Goal: Task Accomplishment & Management: Use online tool/utility

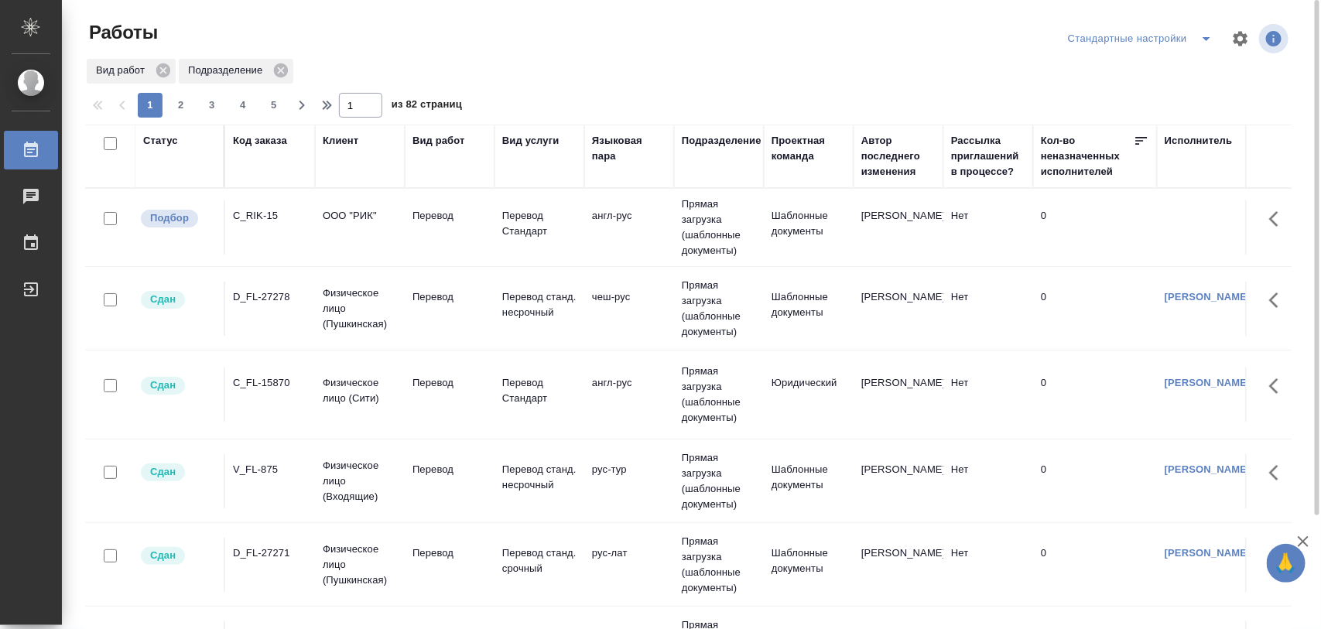
click at [249, 213] on div "C_RIK-15" at bounding box center [270, 215] width 74 height 15
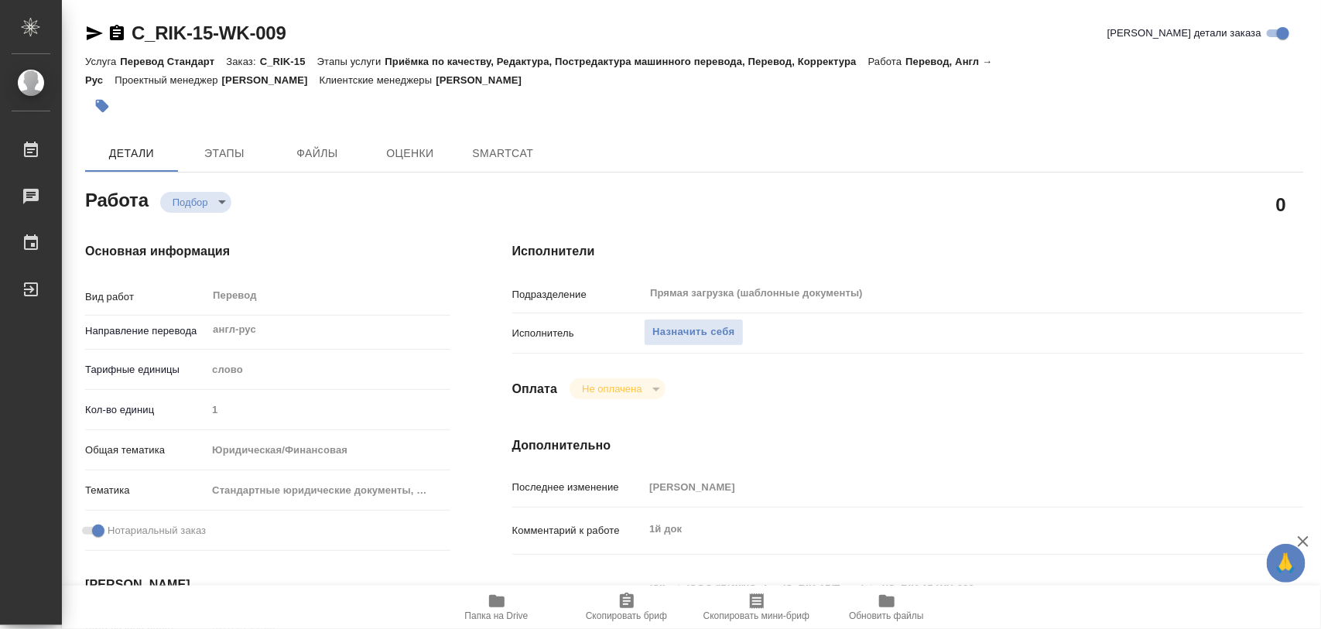
type textarea "x"
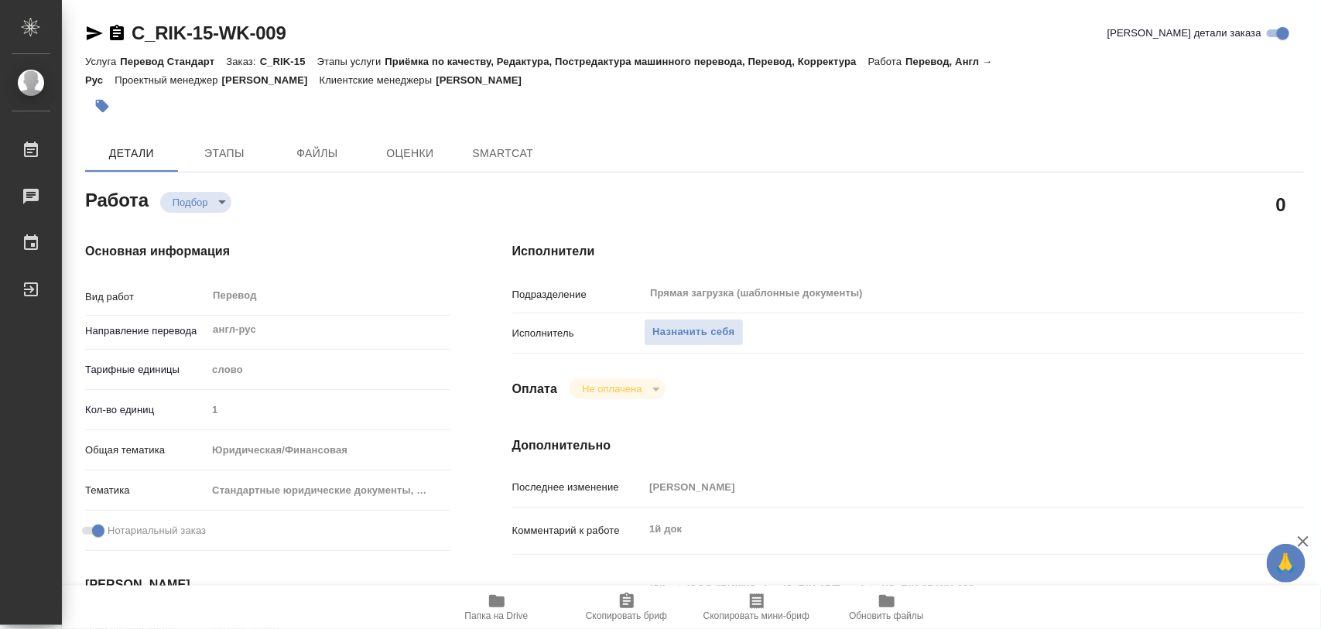
type textarea "x"
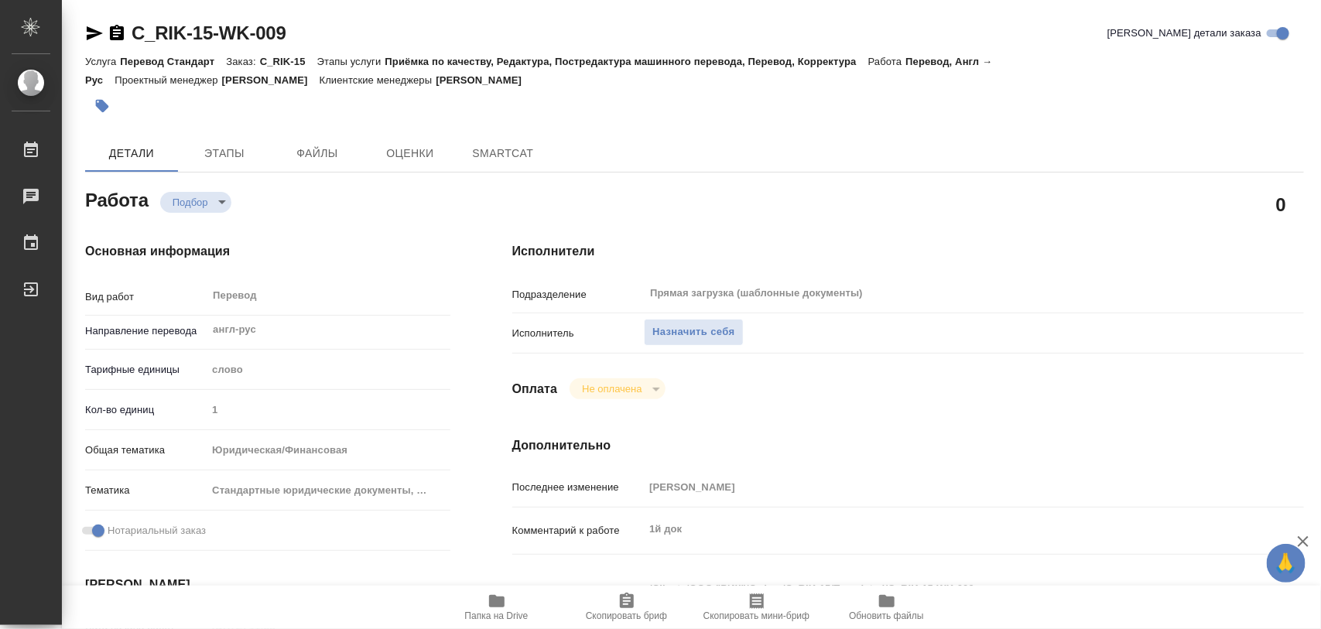
type textarea "x"
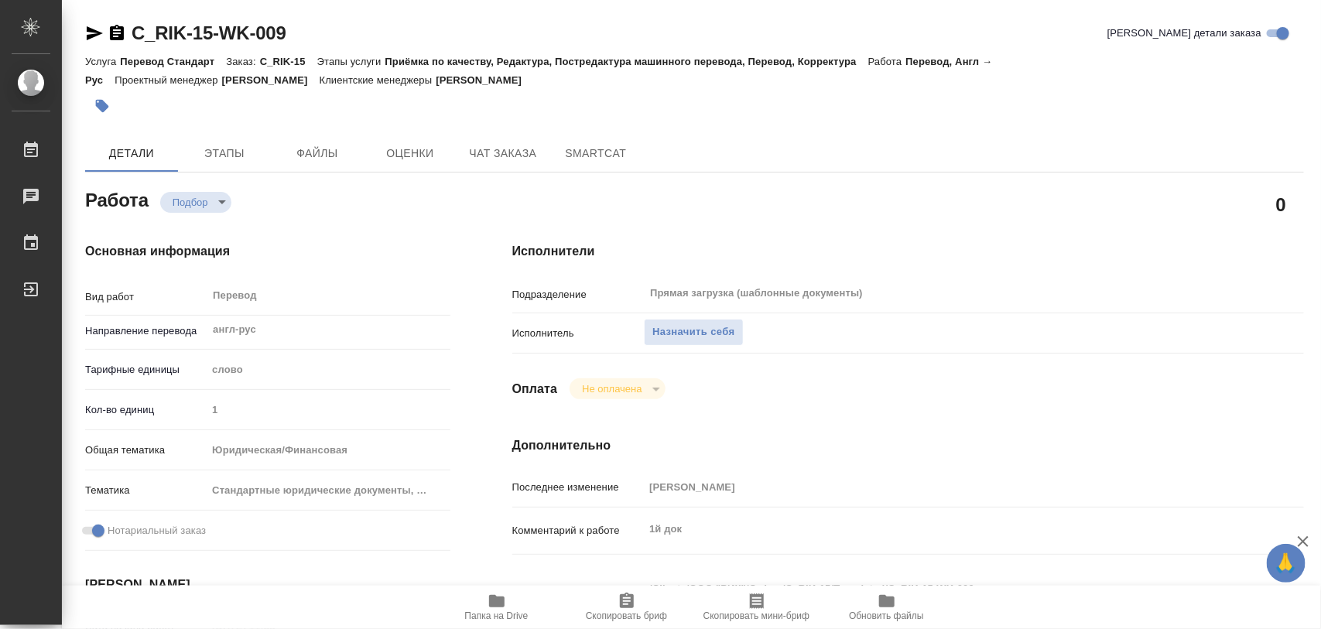
scroll to position [194, 0]
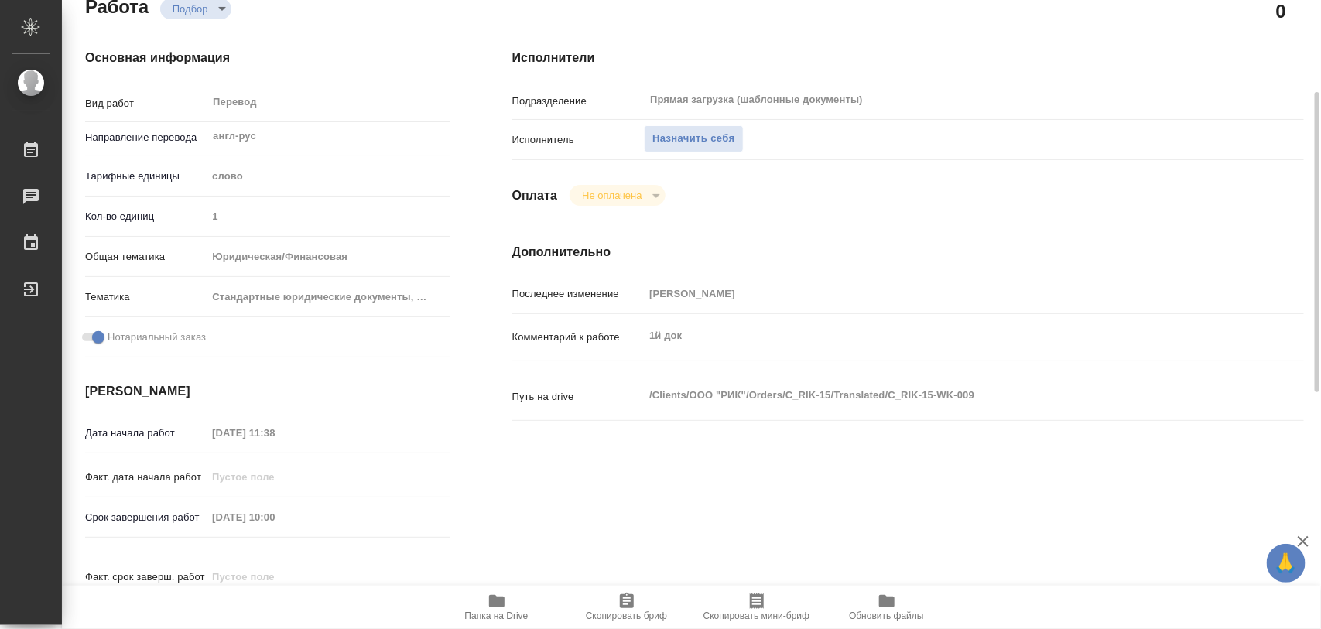
type textarea "x"
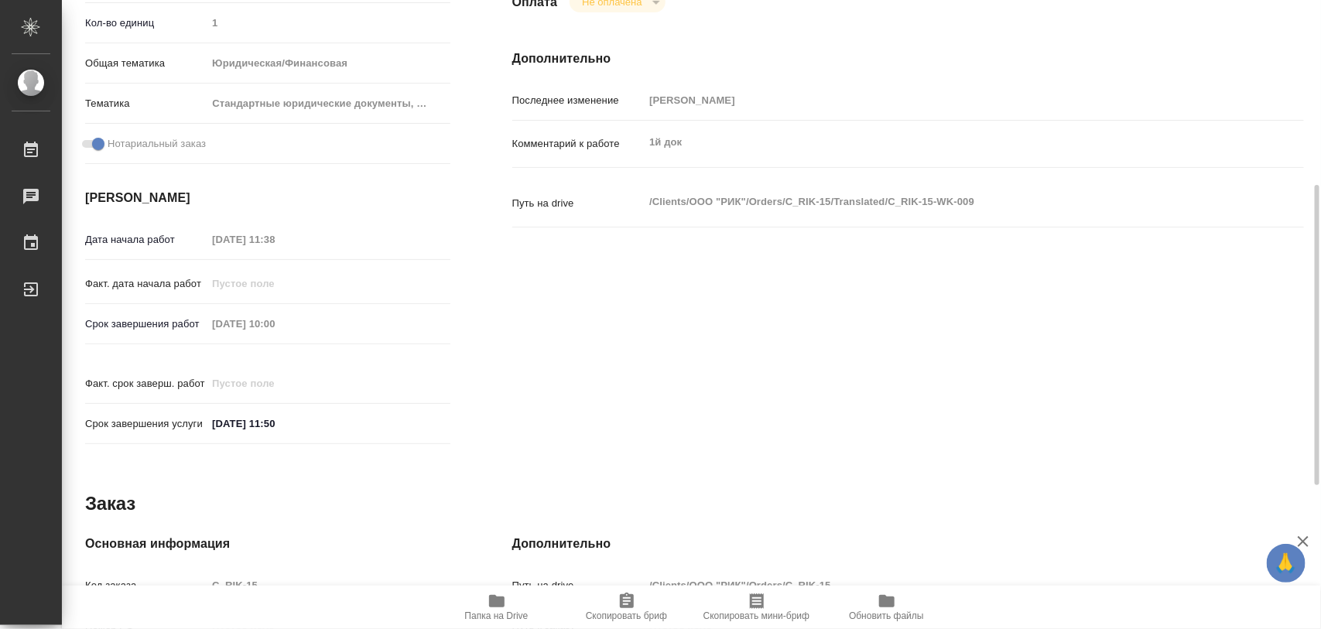
type textarea "x"
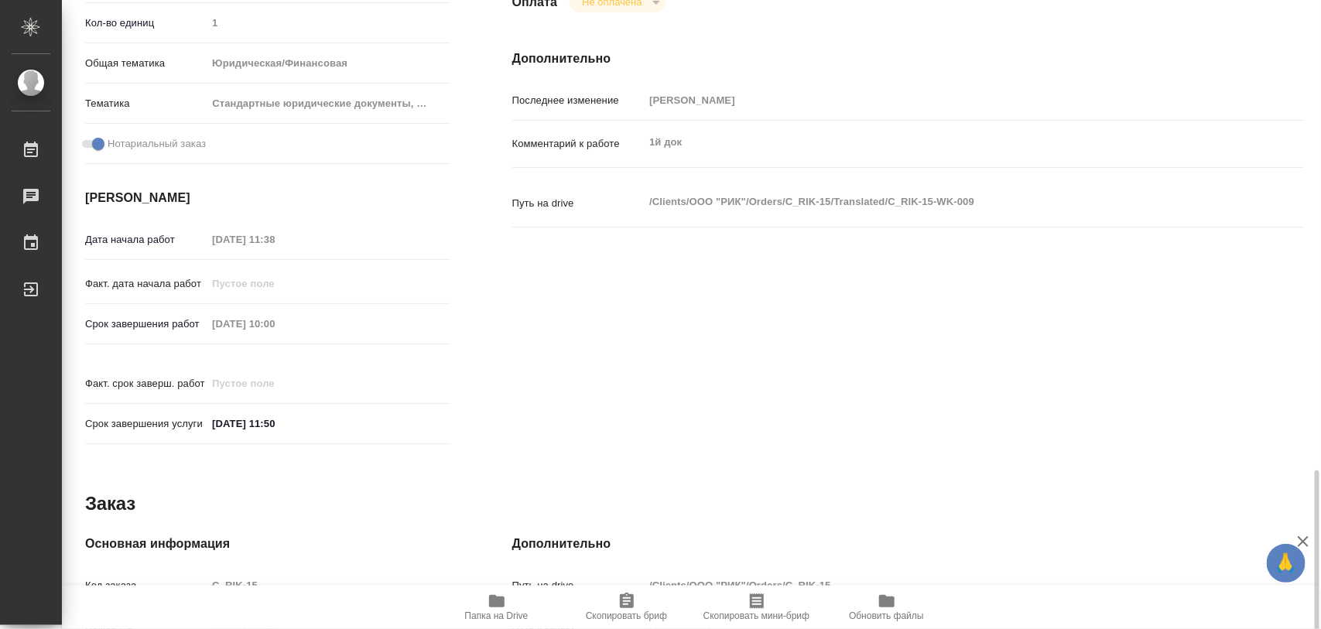
scroll to position [677, 0]
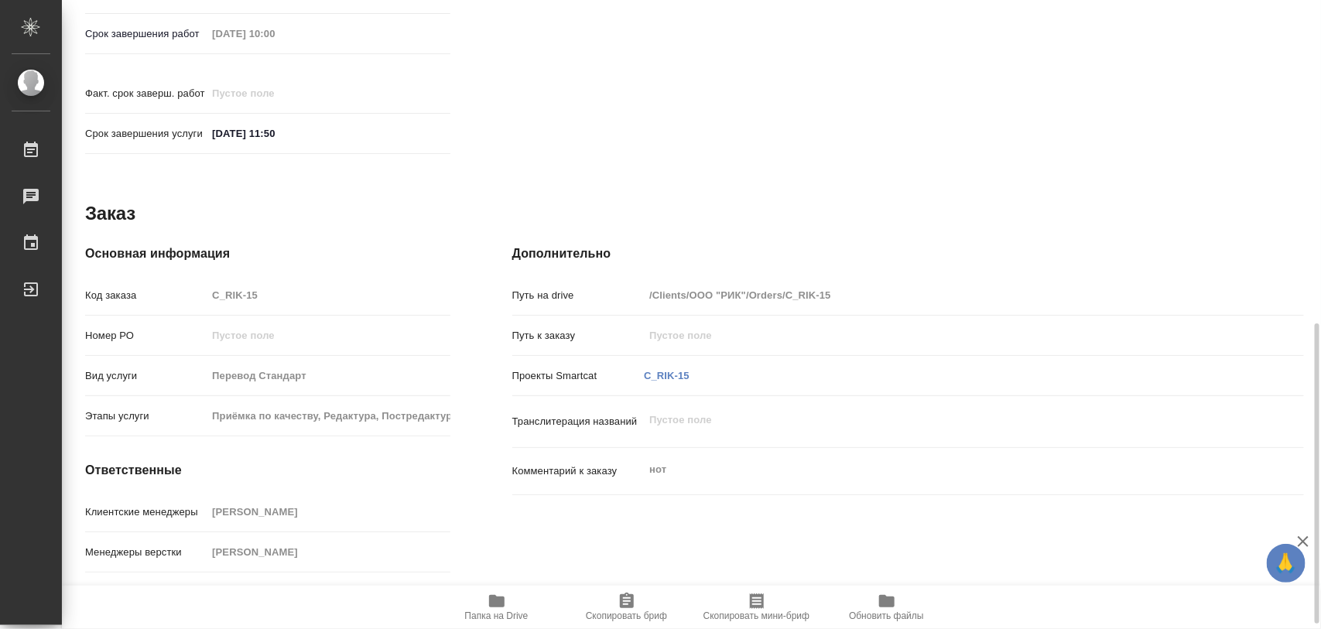
click at [500, 598] on icon "button" at bounding box center [496, 601] width 15 height 12
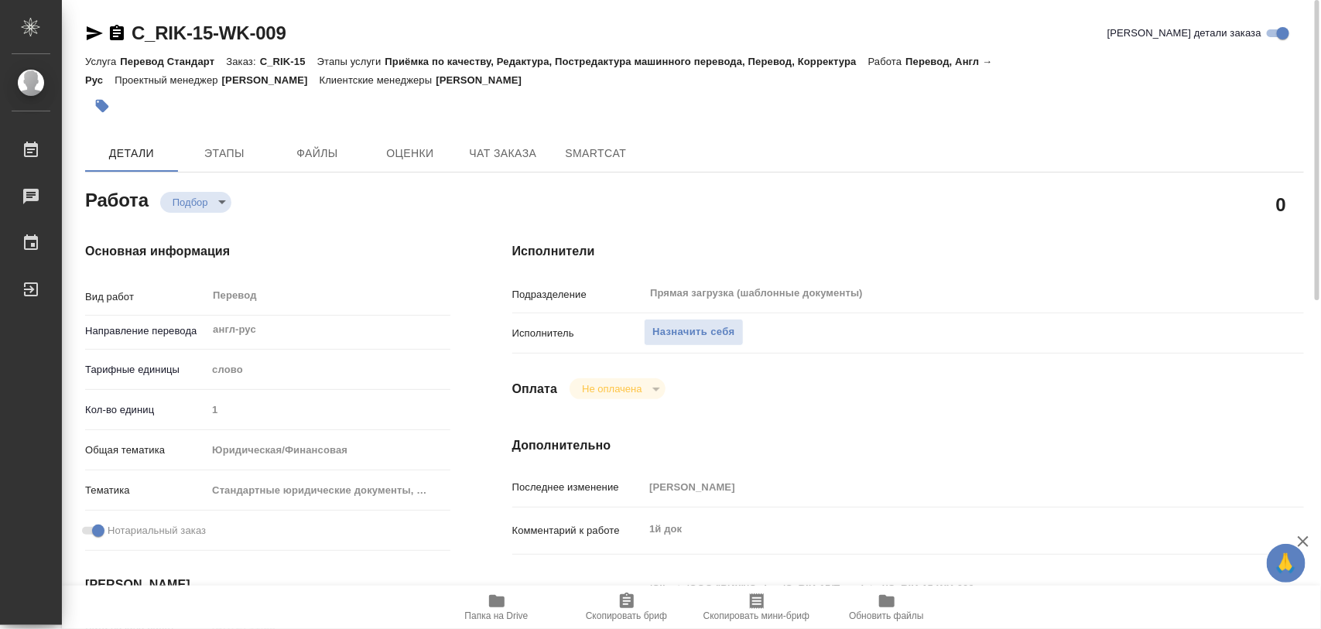
scroll to position [97, 0]
